Goal: Navigation & Orientation: Find specific page/section

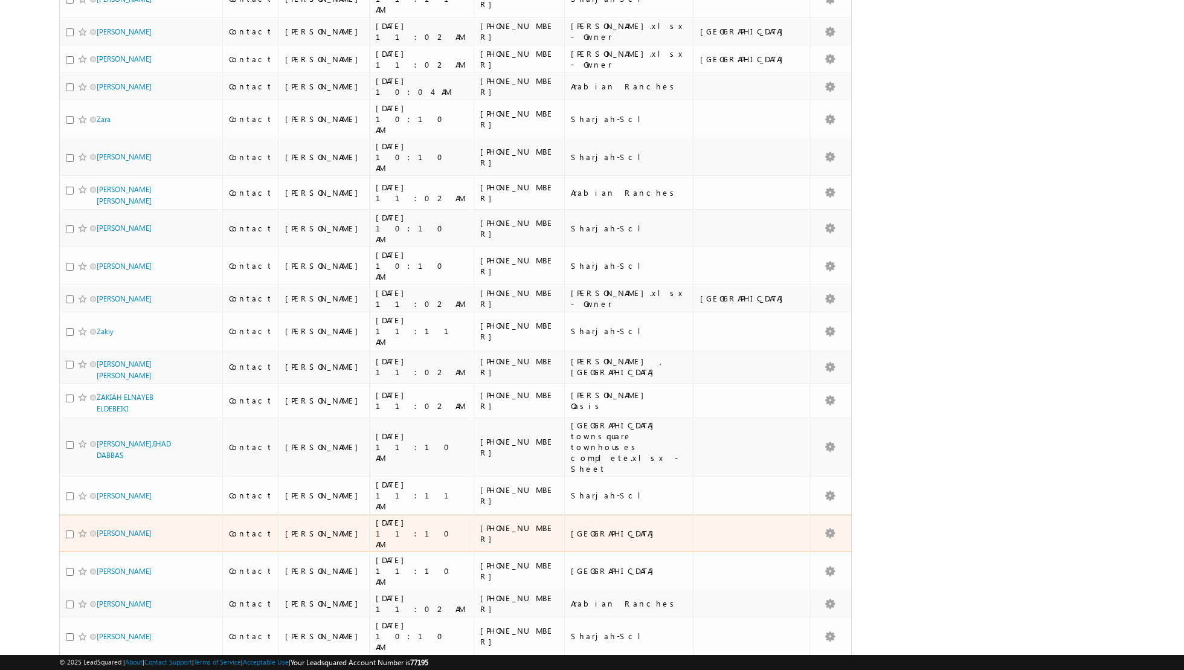
scroll to position [2419, 0]
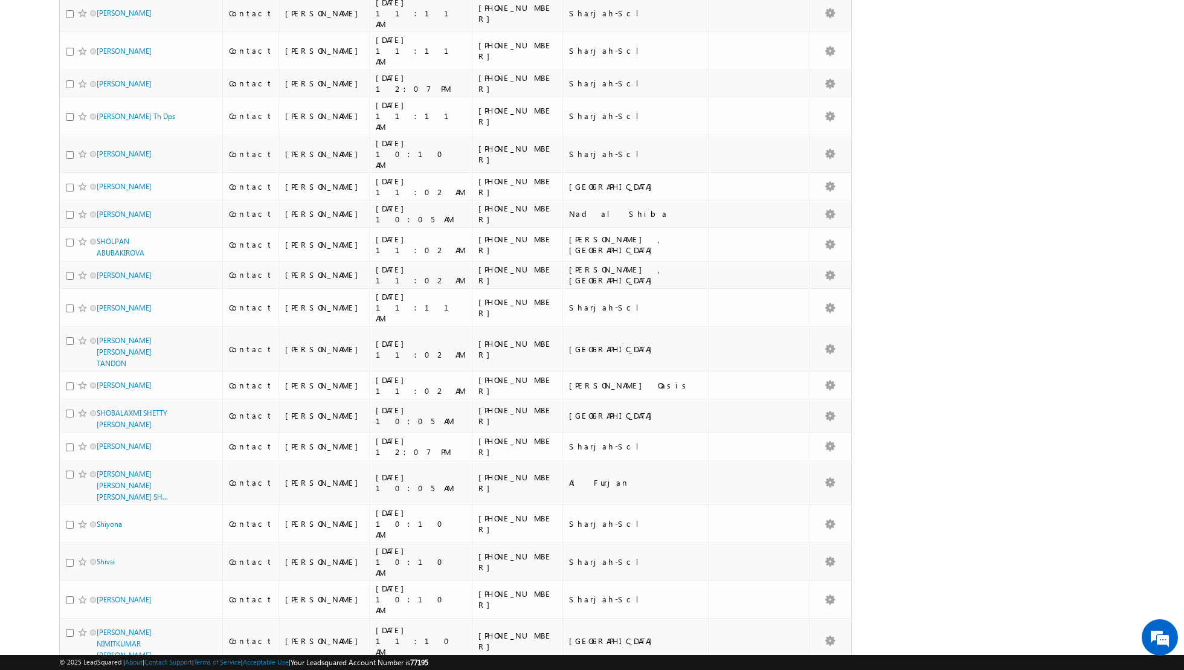
scroll to position [0, 0]
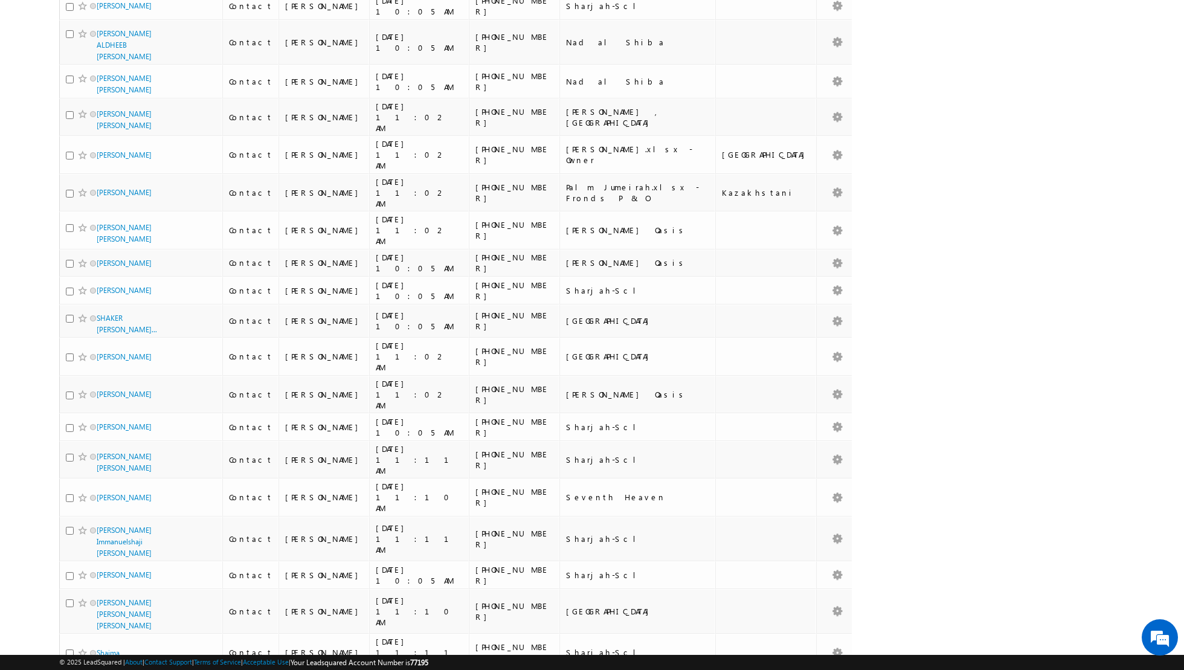
scroll to position [2651, 0]
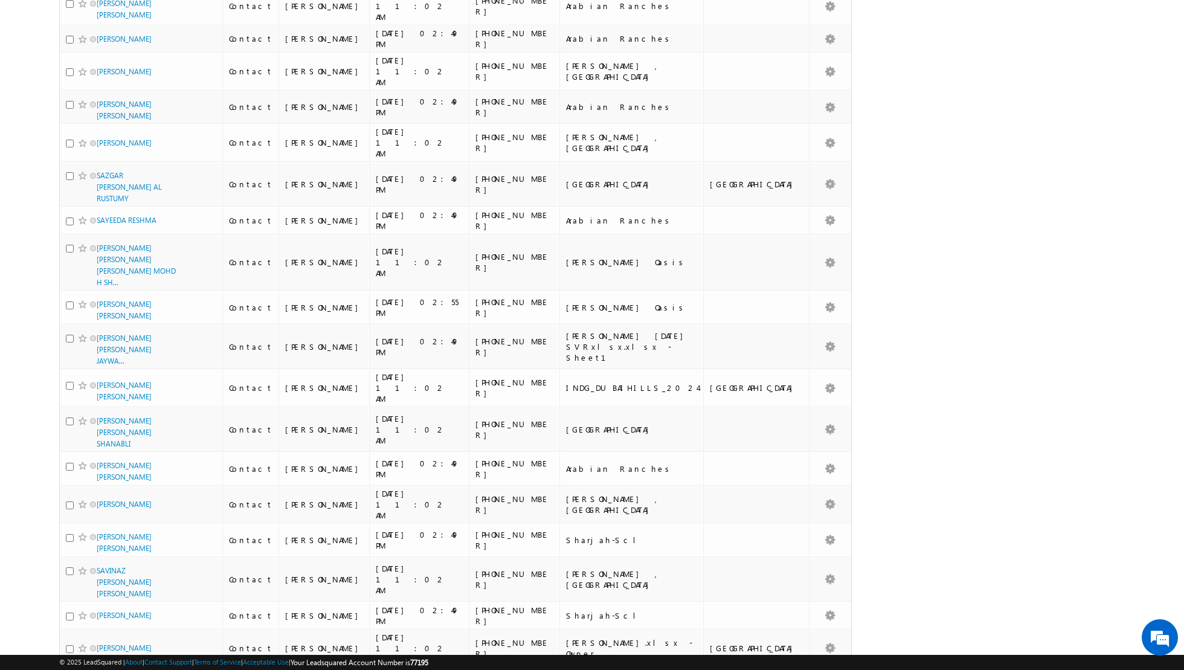
scroll to position [2575, 0]
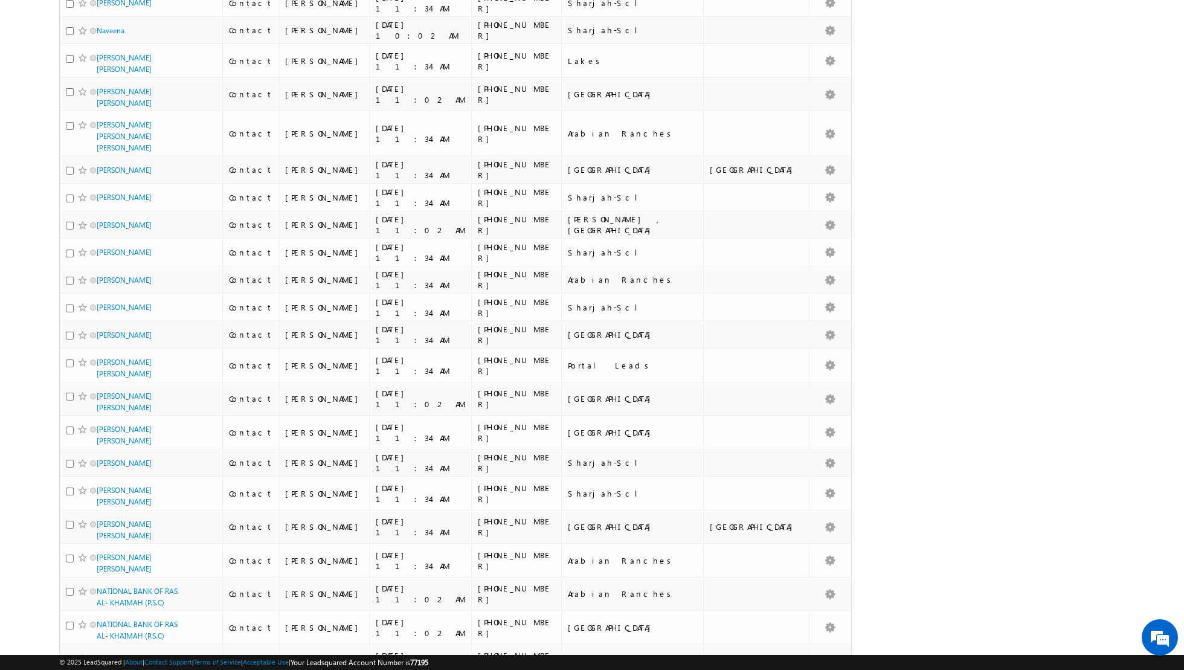
scroll to position [2468, 0]
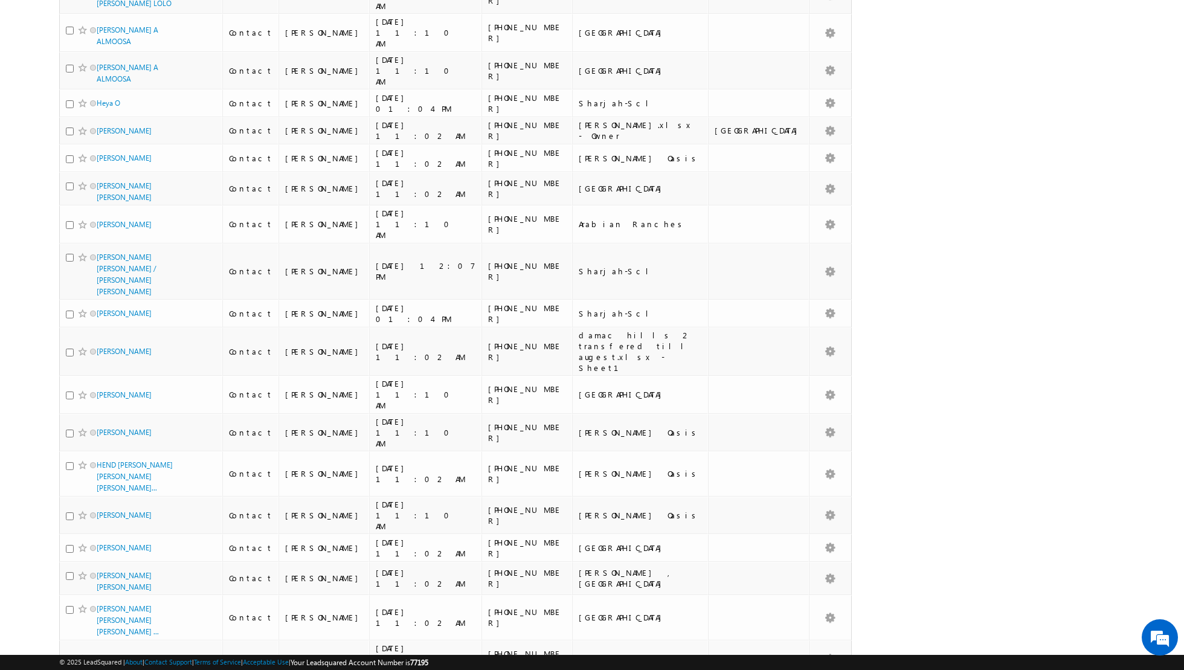
scroll to position [2522, 0]
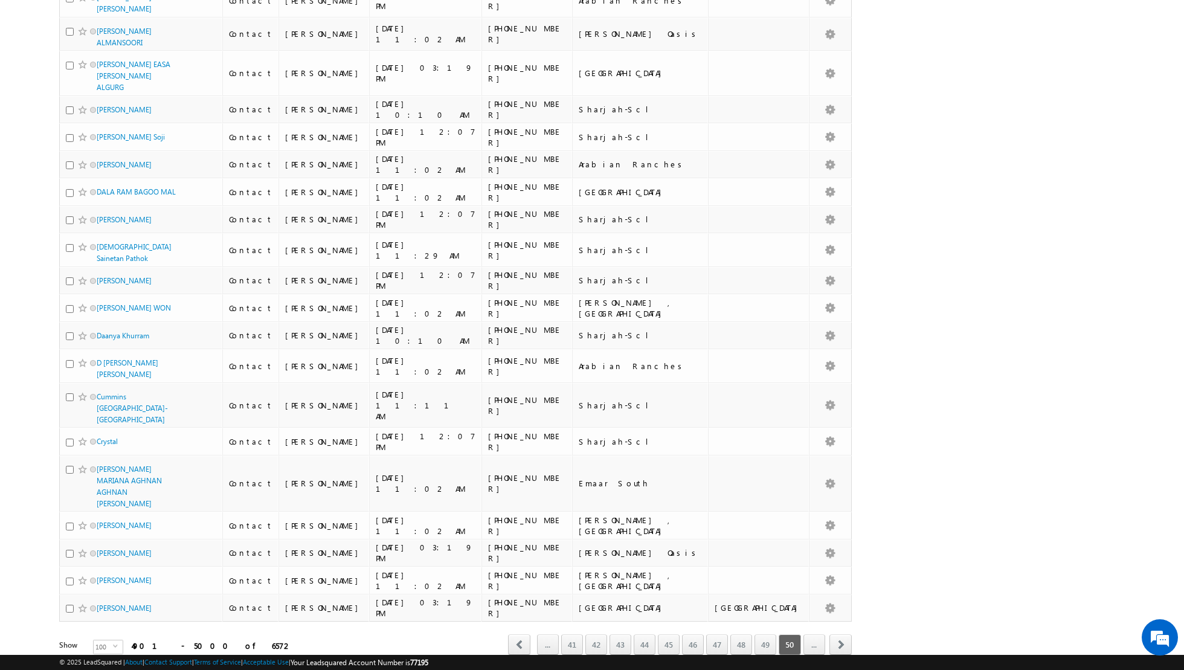
scroll to position [2412, 0]
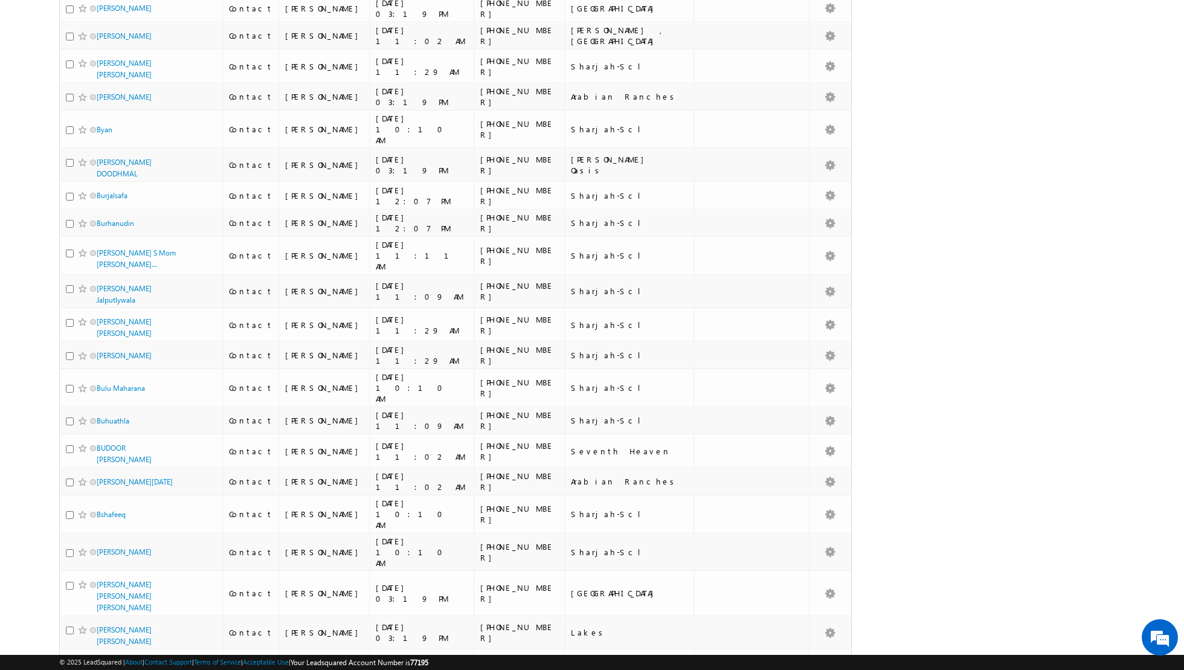
scroll to position [2491, 0]
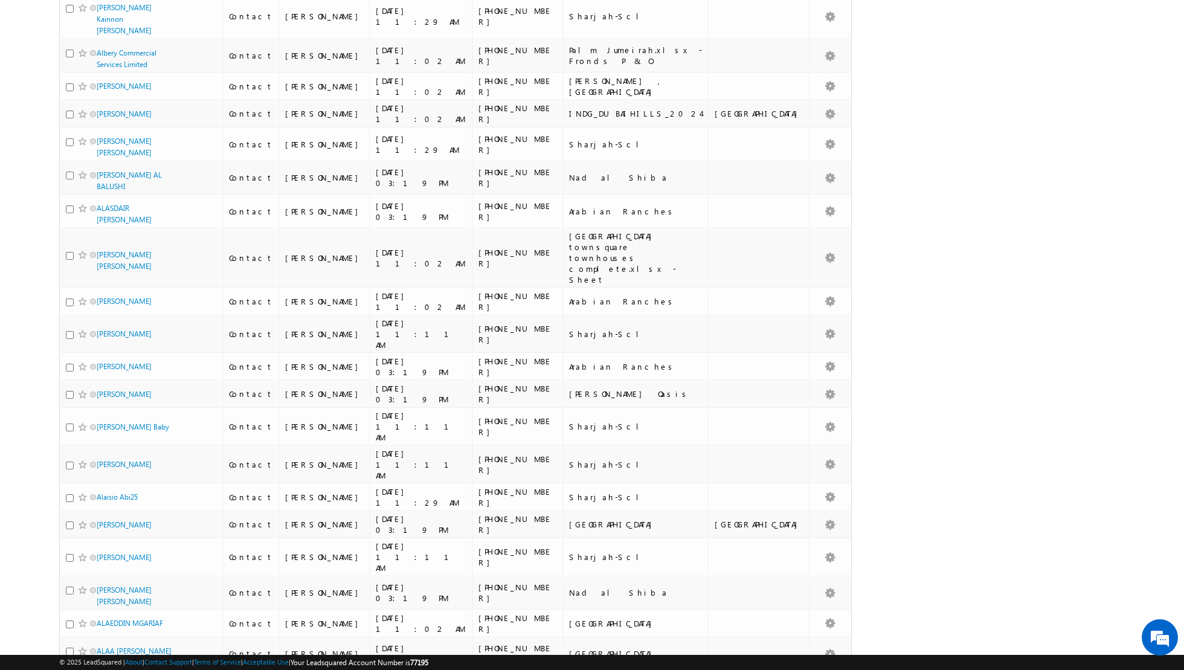
scroll to position [2465, 0]
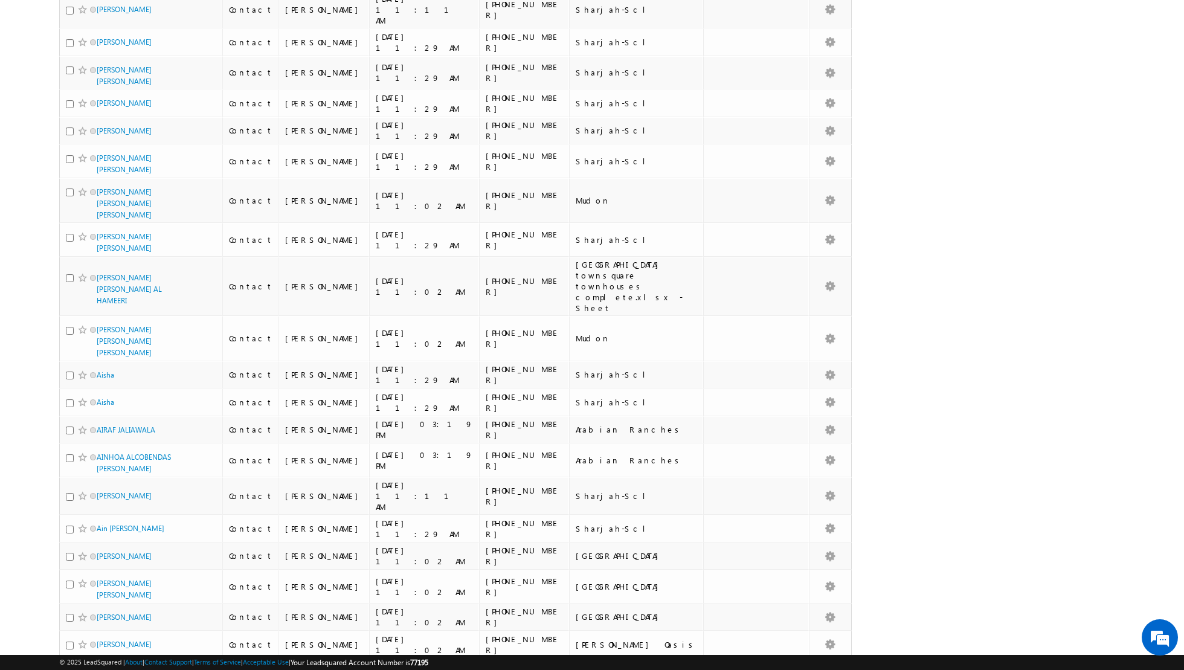
scroll to position [2479, 0]
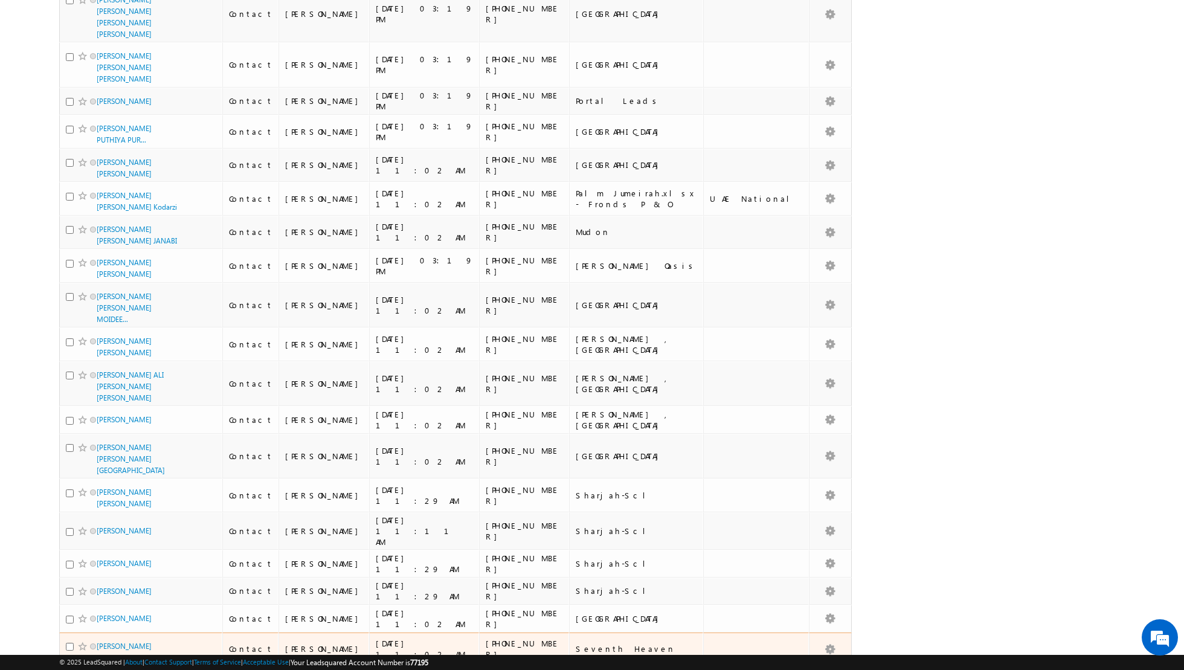
scroll to position [2883, 0]
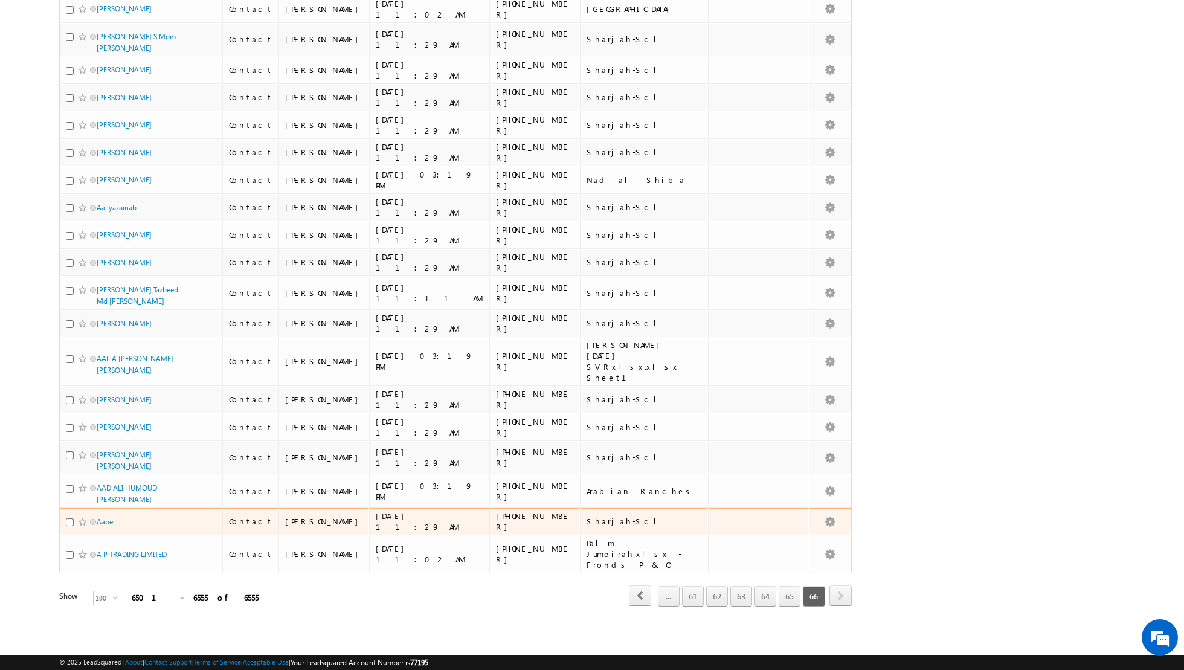
scroll to position [1156, 0]
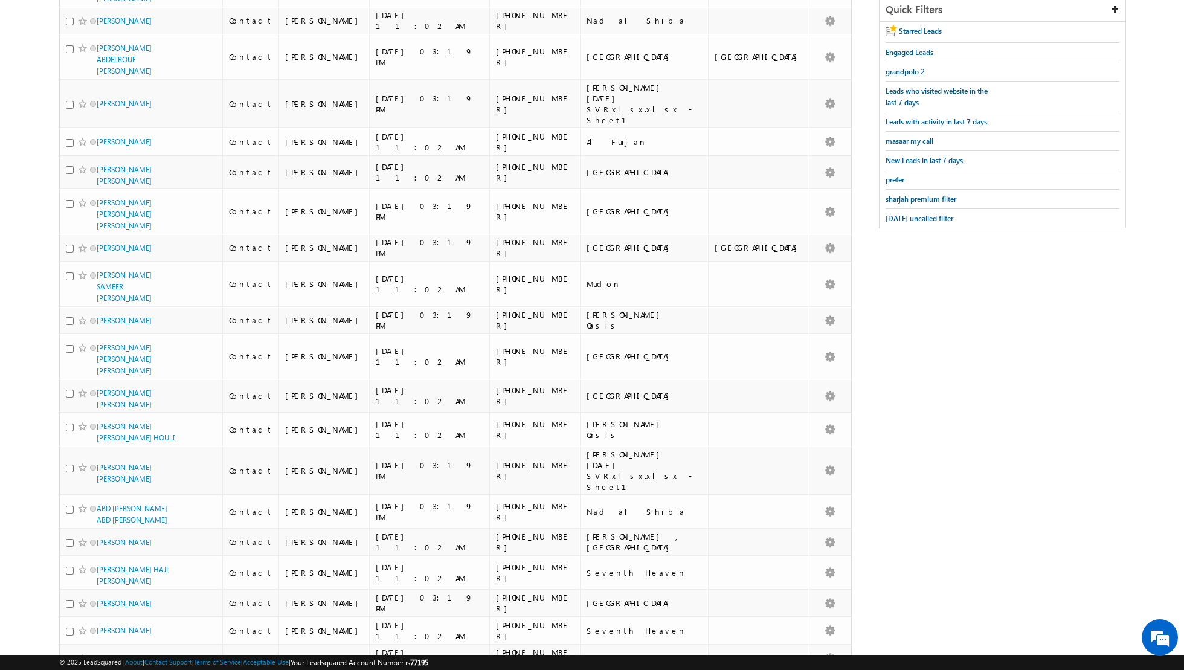
scroll to position [0, 0]
